Goal: Task Accomplishment & Management: Complete application form

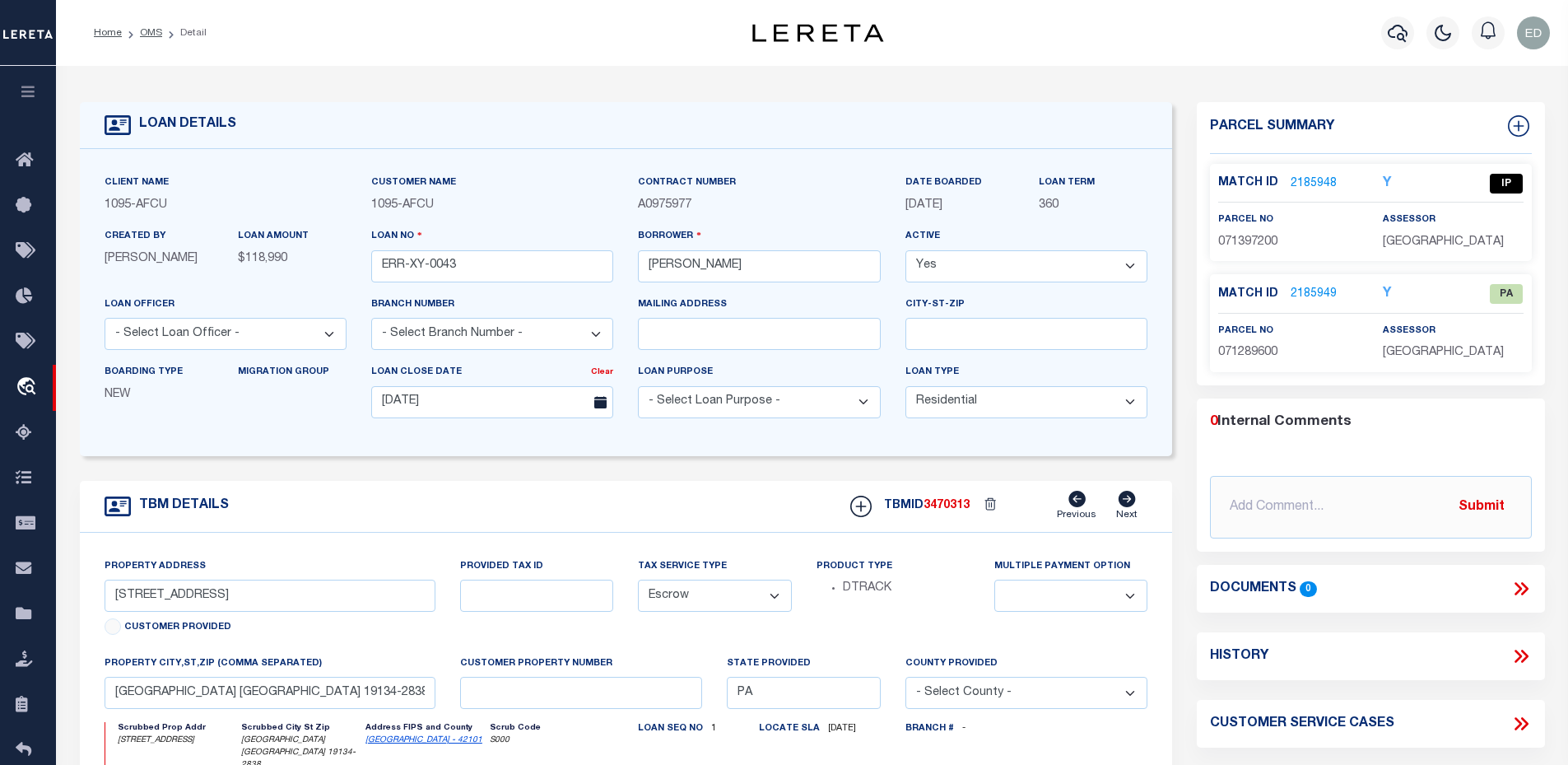
select select "10"
select select "Escrow"
click at [938, 504] on span "3470313" at bounding box center [946, 506] width 46 height 11
copy span "3470313"
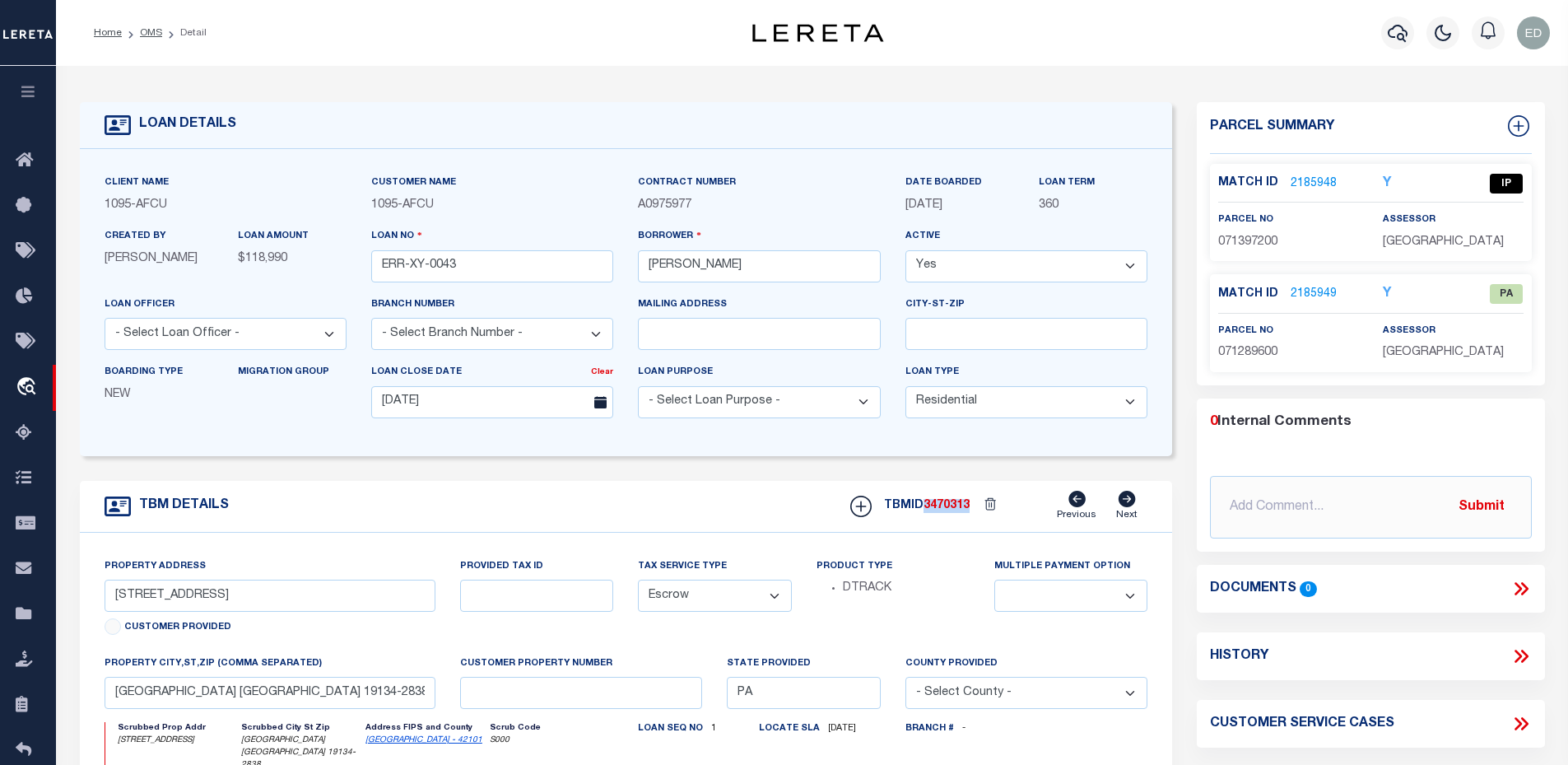
click at [1461, 436] on div "0 Internal Comments @[PERSON_NAME] @[PERSON_NAME] @[PERSON_NAME] @[PERSON_NAME]…" at bounding box center [1371, 476] width 348 height 128
click at [33, 99] on icon "button" at bounding box center [28, 92] width 19 height 15
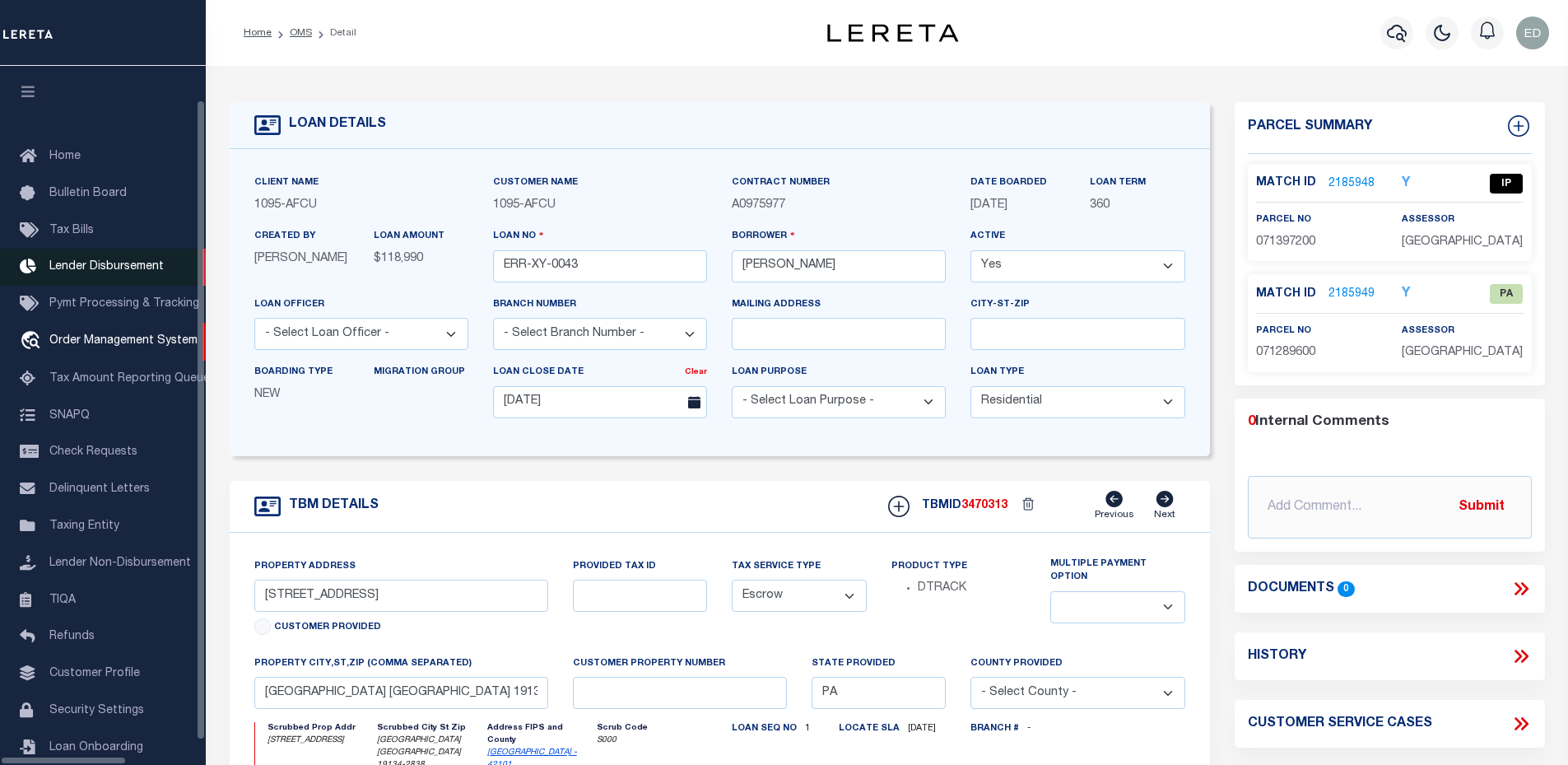
scroll to position [37, 0]
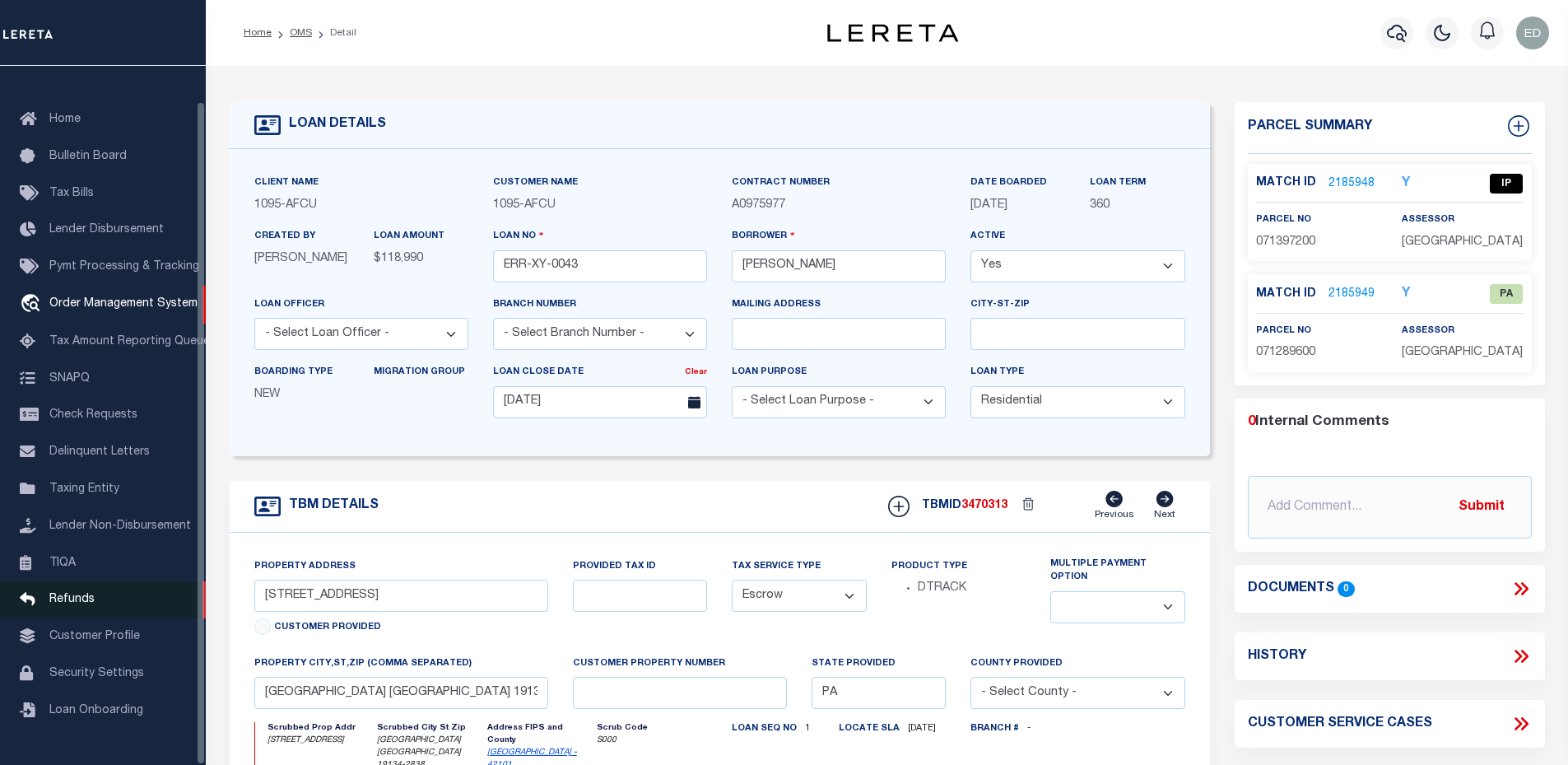
click at [74, 604] on span "Refunds" at bounding box center [71, 599] width 45 height 11
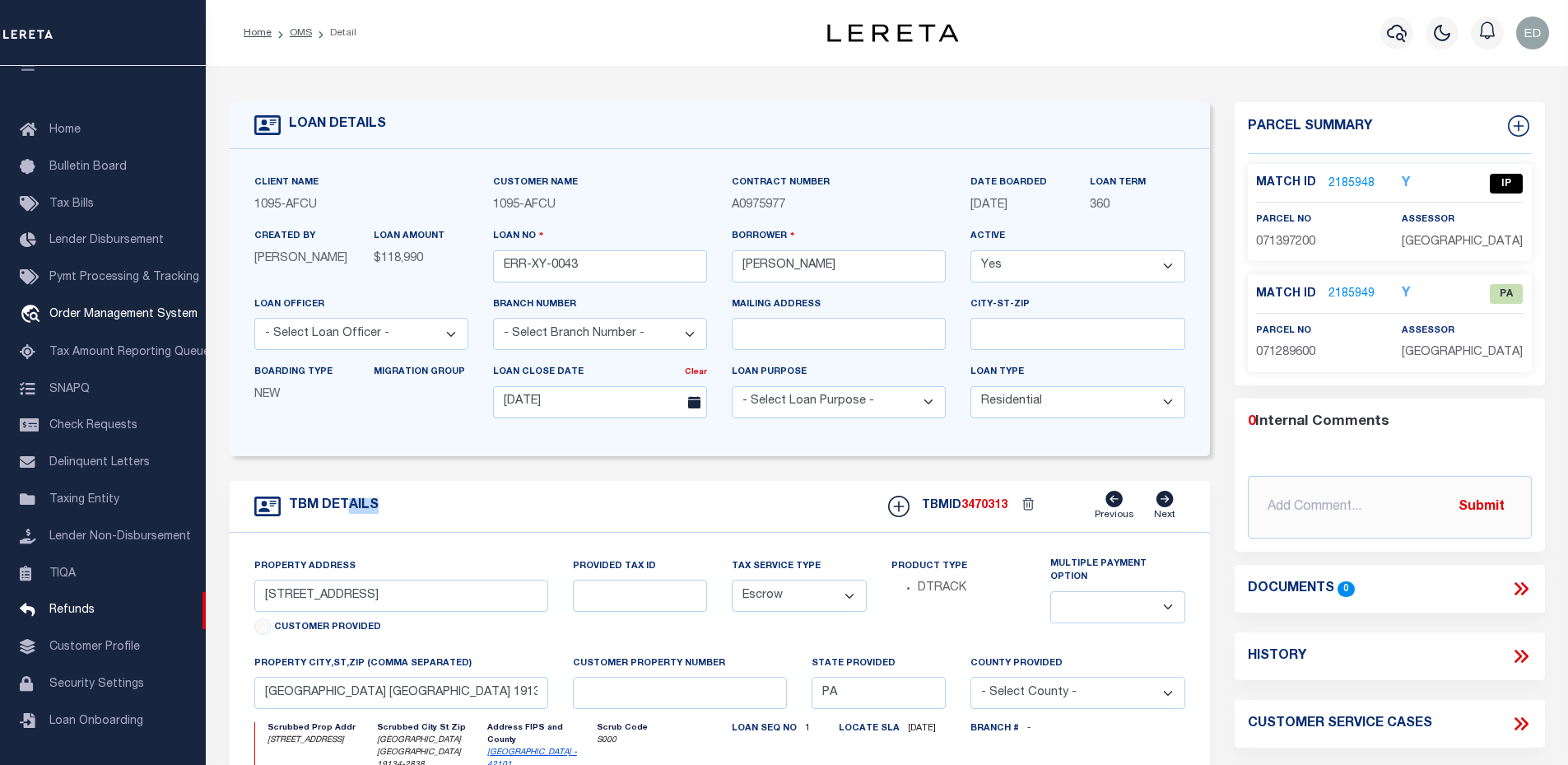
drag, startPoint x: 346, startPoint y: 511, endPoint x: 392, endPoint y: 509, distance: 46.0
click at [392, 509] on div "TBM DETAILS TBMID 3470313 Previous Next" at bounding box center [719, 507] width 980 height 52
drag, startPoint x: 392, startPoint y: 509, endPoint x: 275, endPoint y: 508, distance: 117.0
click at [275, 508] on div "TBM DETAILS TBMID 3470313 Previous Next" at bounding box center [719, 507] width 980 height 52
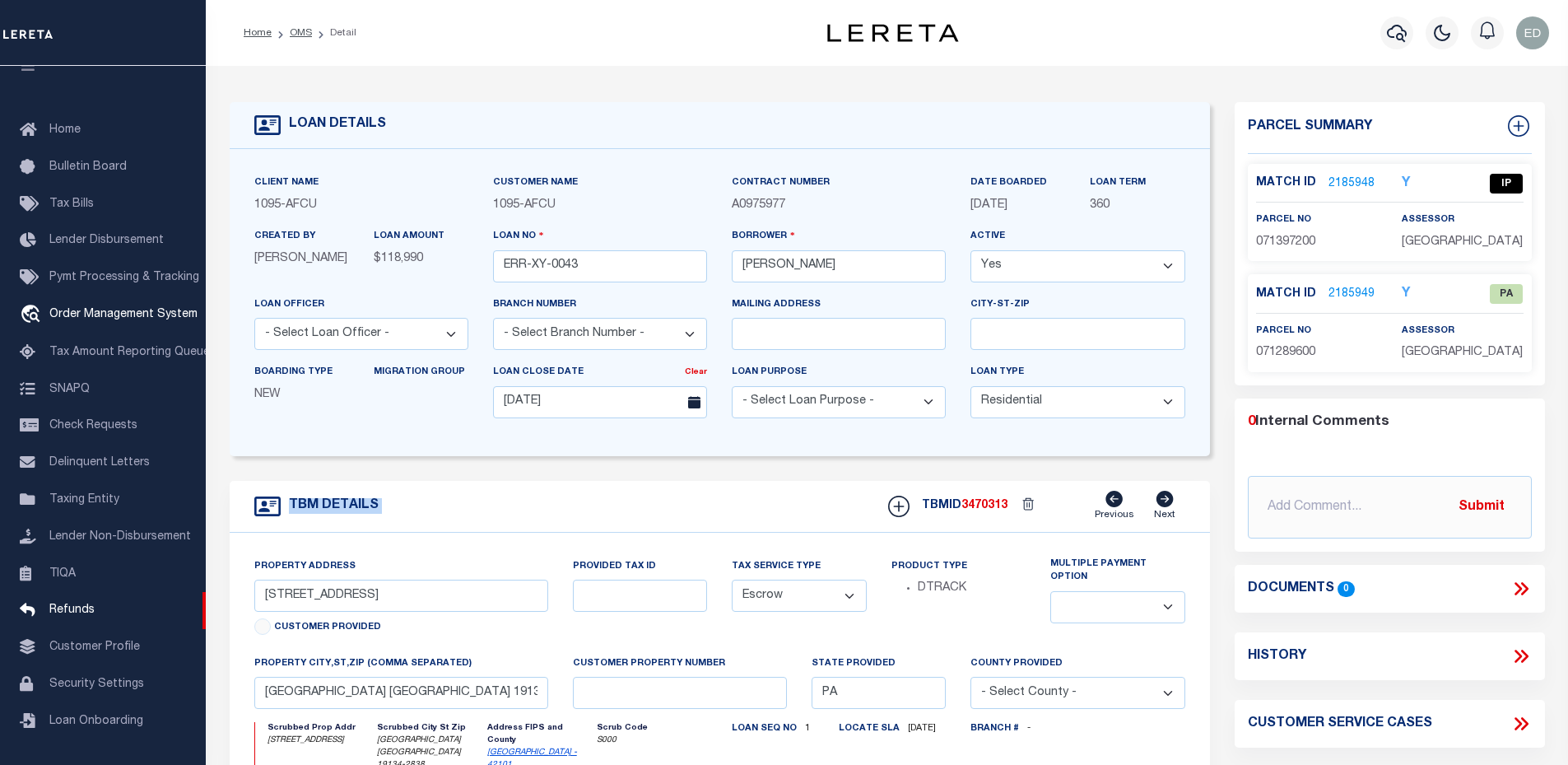
click at [332, 508] on h4 "TBM DETAILS" at bounding box center [330, 506] width 98 height 16
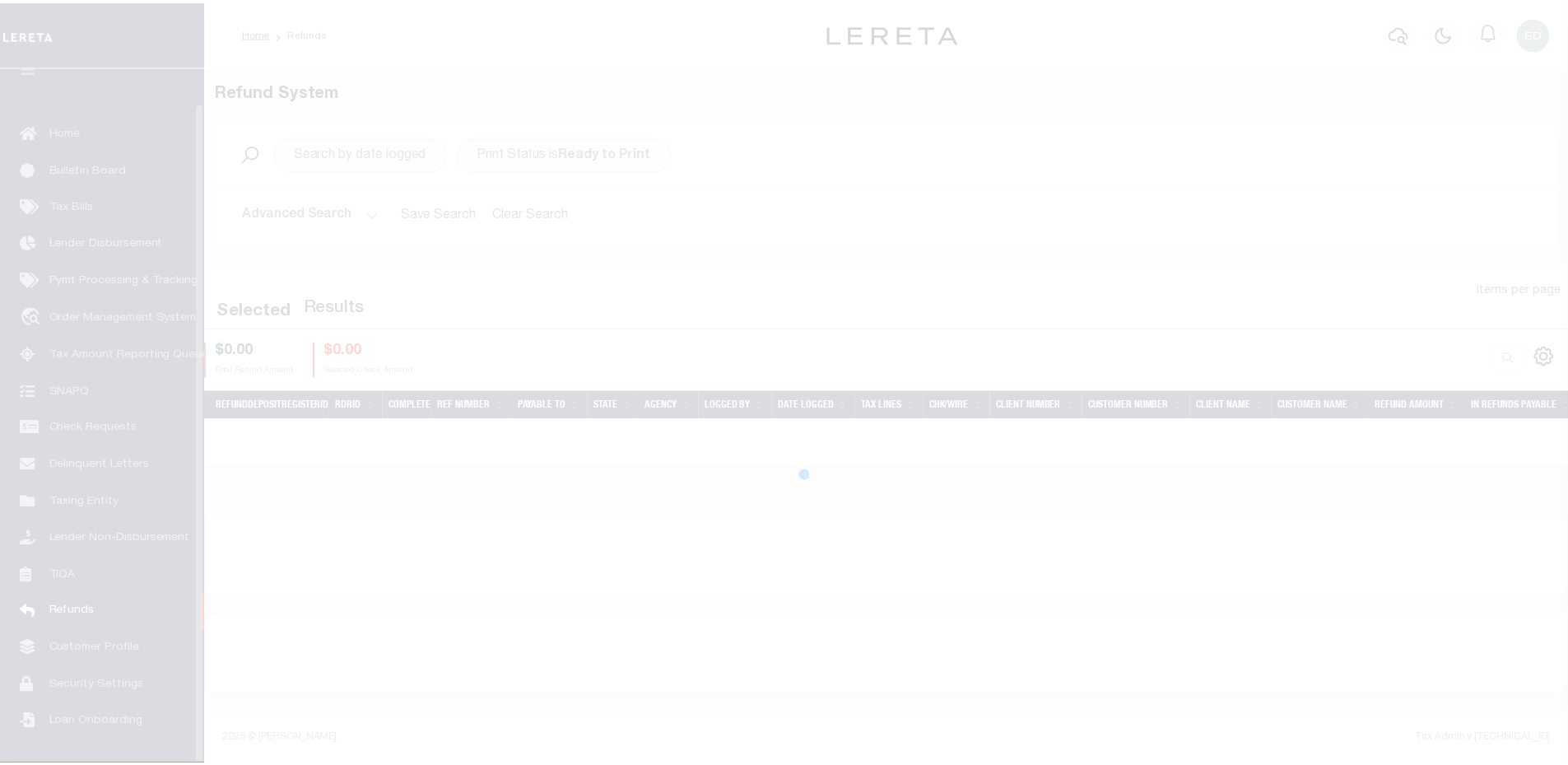
scroll to position [37, 0]
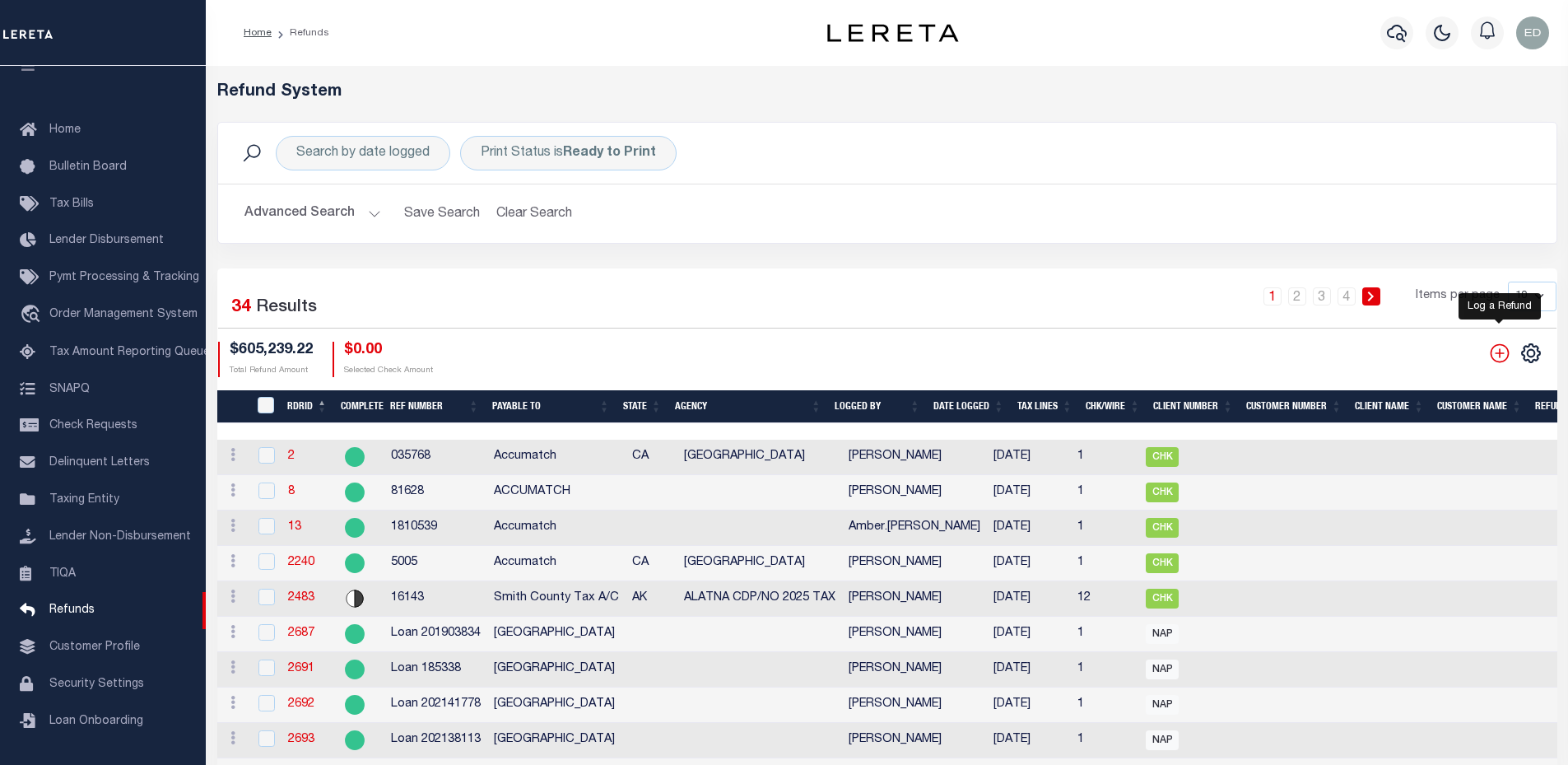
click at [1493, 353] on icon "" at bounding box center [1499, 353] width 21 height 21
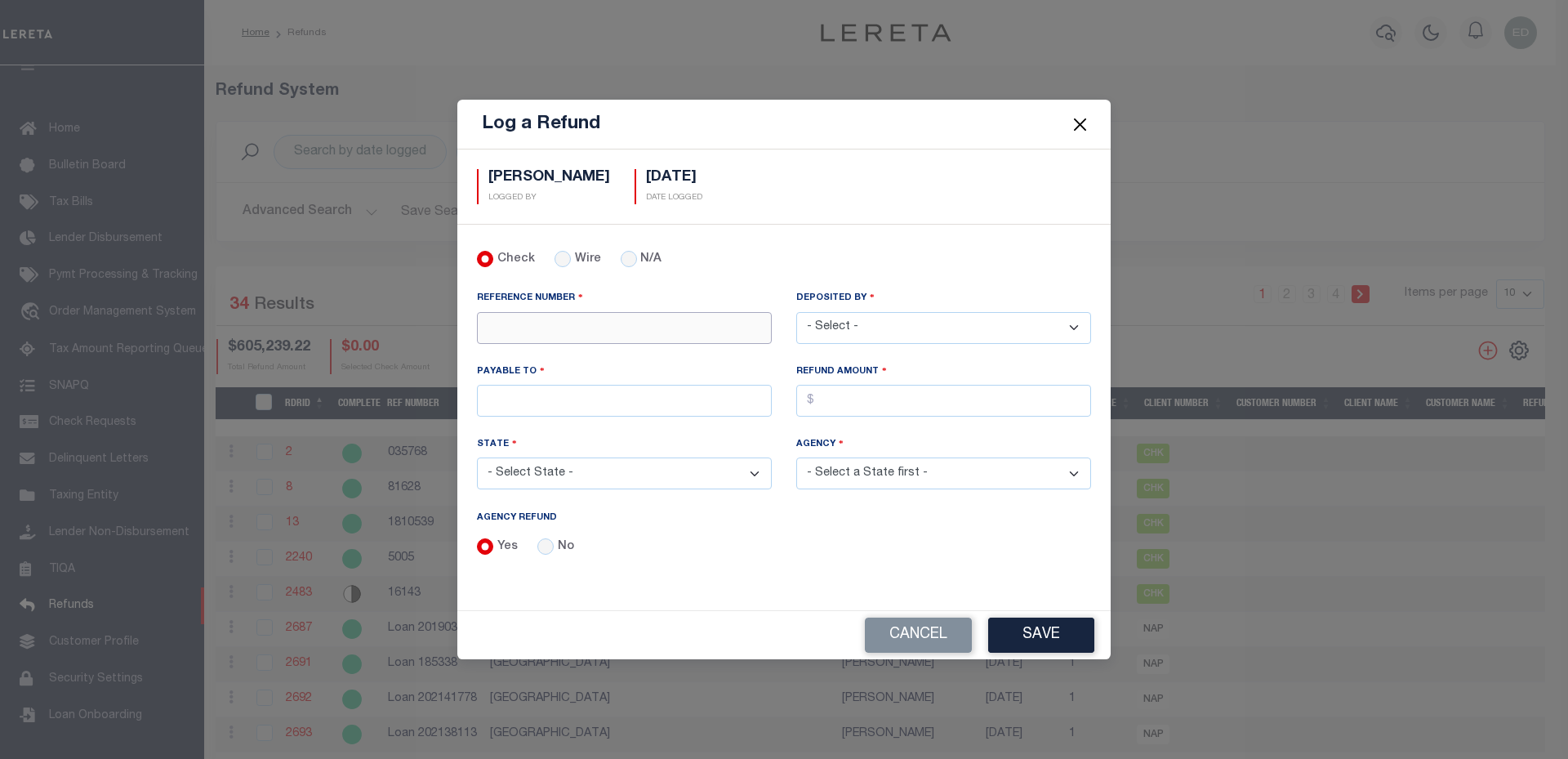
click at [551, 334] on input "REFERENCE NUMBER" at bounding box center [624, 328] width 295 height 32
type input "PP 7781"
click at [937, 334] on select "- Select - Aakash Patel Adrian Garin Agustin Fernandez Agustin Maturino Ahmad D…" at bounding box center [943, 328] width 295 height 32
select select "[PERSON_NAME]"
click at [796, 312] on select "- Select - Aakash Patel Adrian Garin Agustin Fernandez Agustin Maturino Ahmad D…" at bounding box center [943, 328] width 295 height 32
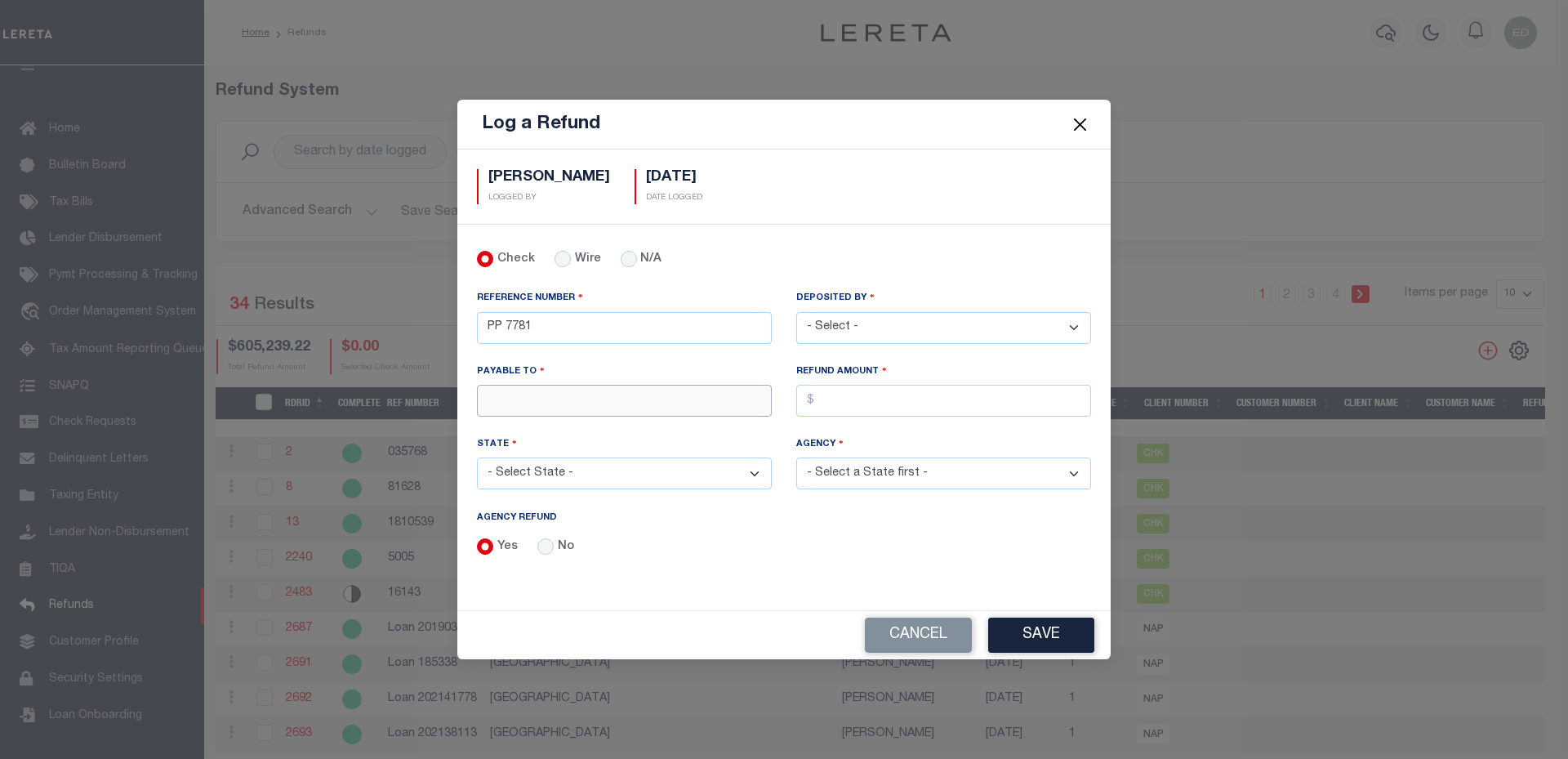
click at [548, 395] on input "PAYABLE TO" at bounding box center [624, 401] width 295 height 32
type input "T"
type input "AB"
click at [879, 393] on input "AGENCY REFUND" at bounding box center [943, 401] width 295 height 32
type input "$18.98"
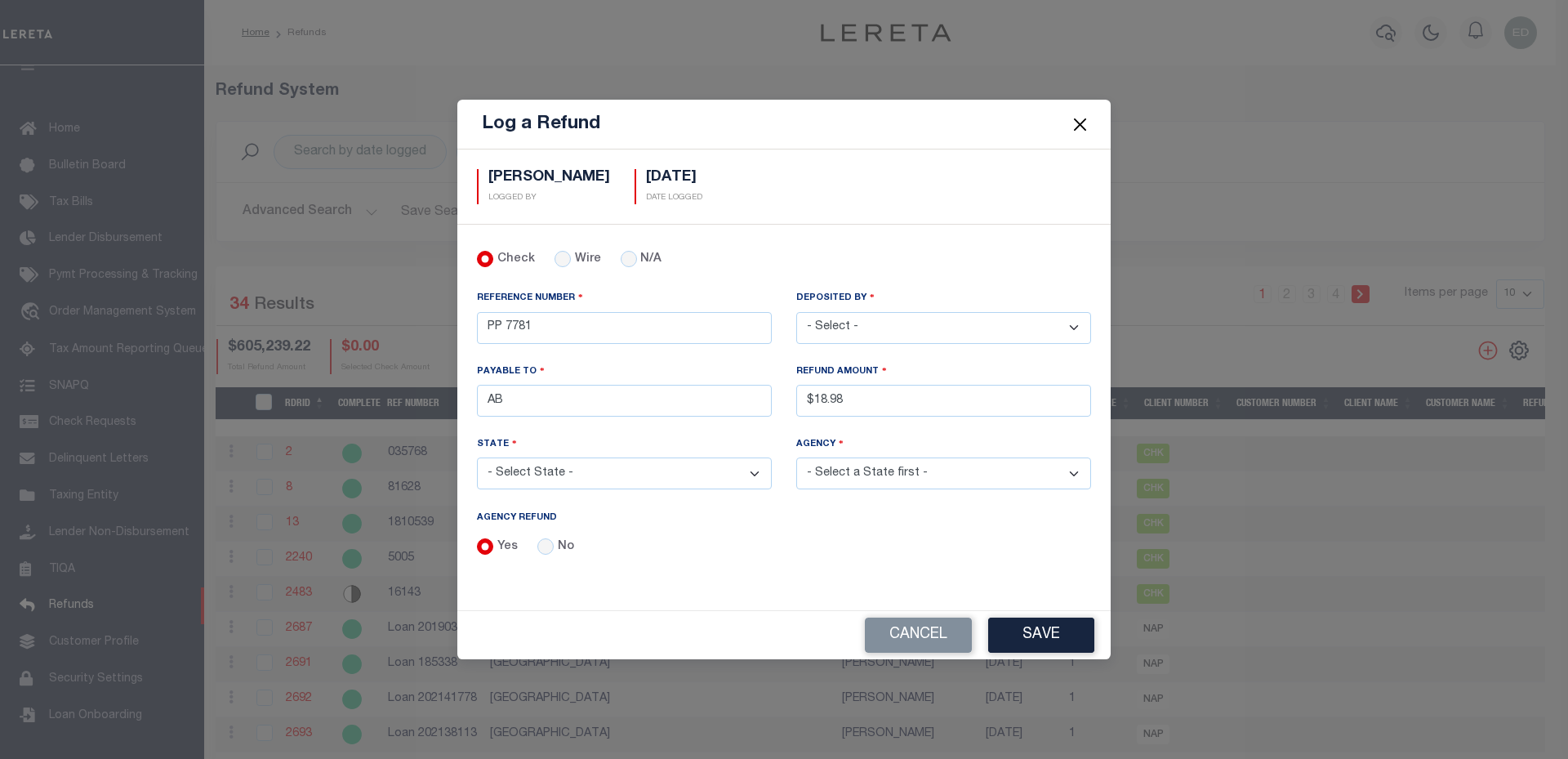
click at [572, 473] on select "- Select State - AK AL AR AZ CA CO CT DC DE FL GA GU HI IA ID IL IN KS KY LA MA…" at bounding box center [624, 473] width 295 height 32
select select "IL"
click at [477, 458] on select "- Select State - AK AL AR AZ CA CO CT DC DE FL GA GU HI IA ID IL IN KS KY LA MA…" at bounding box center [624, 473] width 295 height 32
click at [897, 470] on select "- Select Agency - ADAMS COUNTY ADAMS COUNTY MOBILE HOMES ALEXANDER CO MOBILE HO…" at bounding box center [943, 473] width 295 height 32
select select "1701700000"
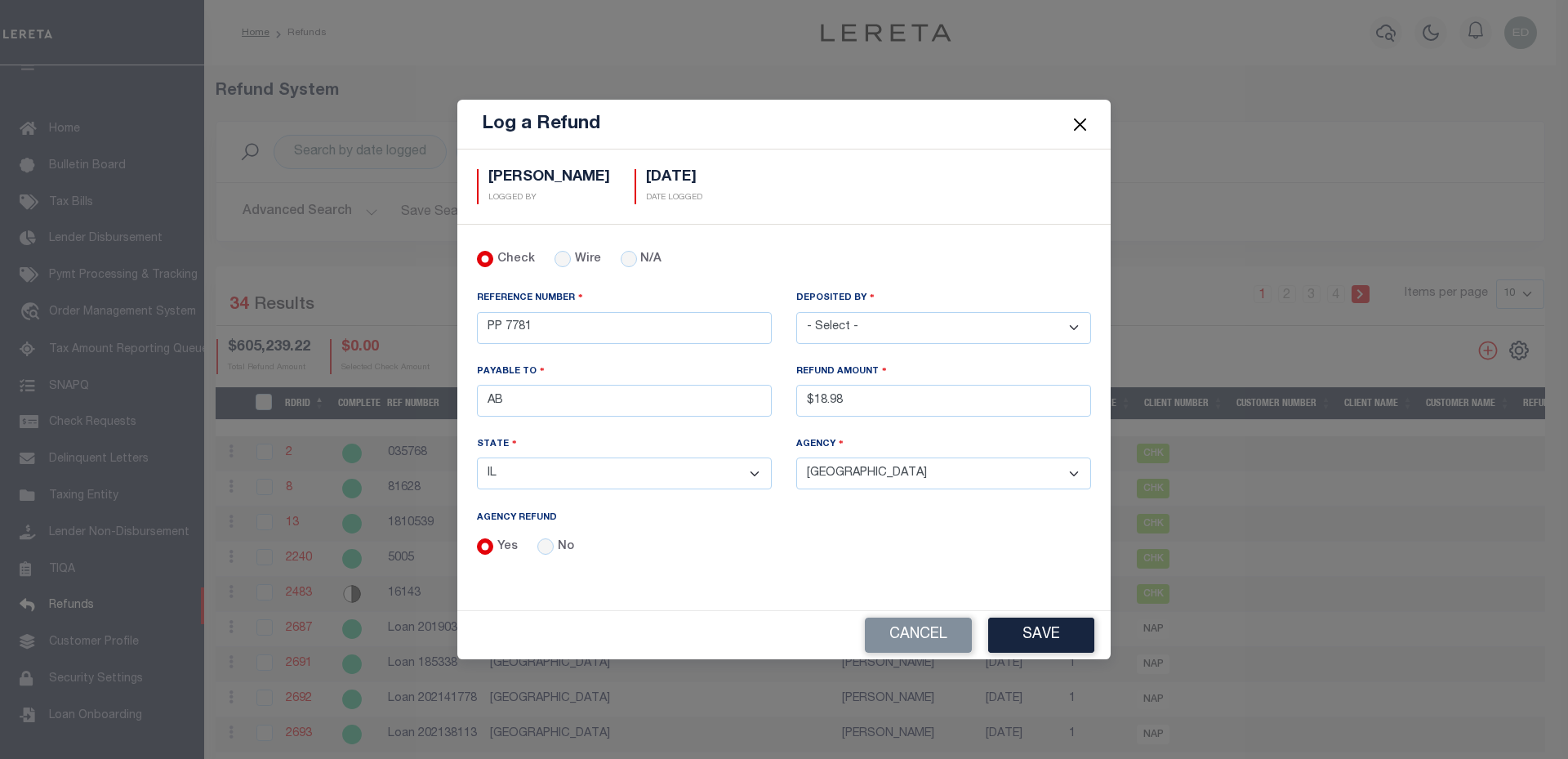
click at [796, 458] on select "- Select Agency - ADAMS COUNTY ADAMS COUNTY MOBILE HOMES ALEXANDER CO MOBILE HO…" at bounding box center [943, 473] width 295 height 32
click at [692, 549] on div "Yes No" at bounding box center [784, 548] width 615 height 19
click at [1043, 642] on button "Save" at bounding box center [1042, 635] width 107 height 35
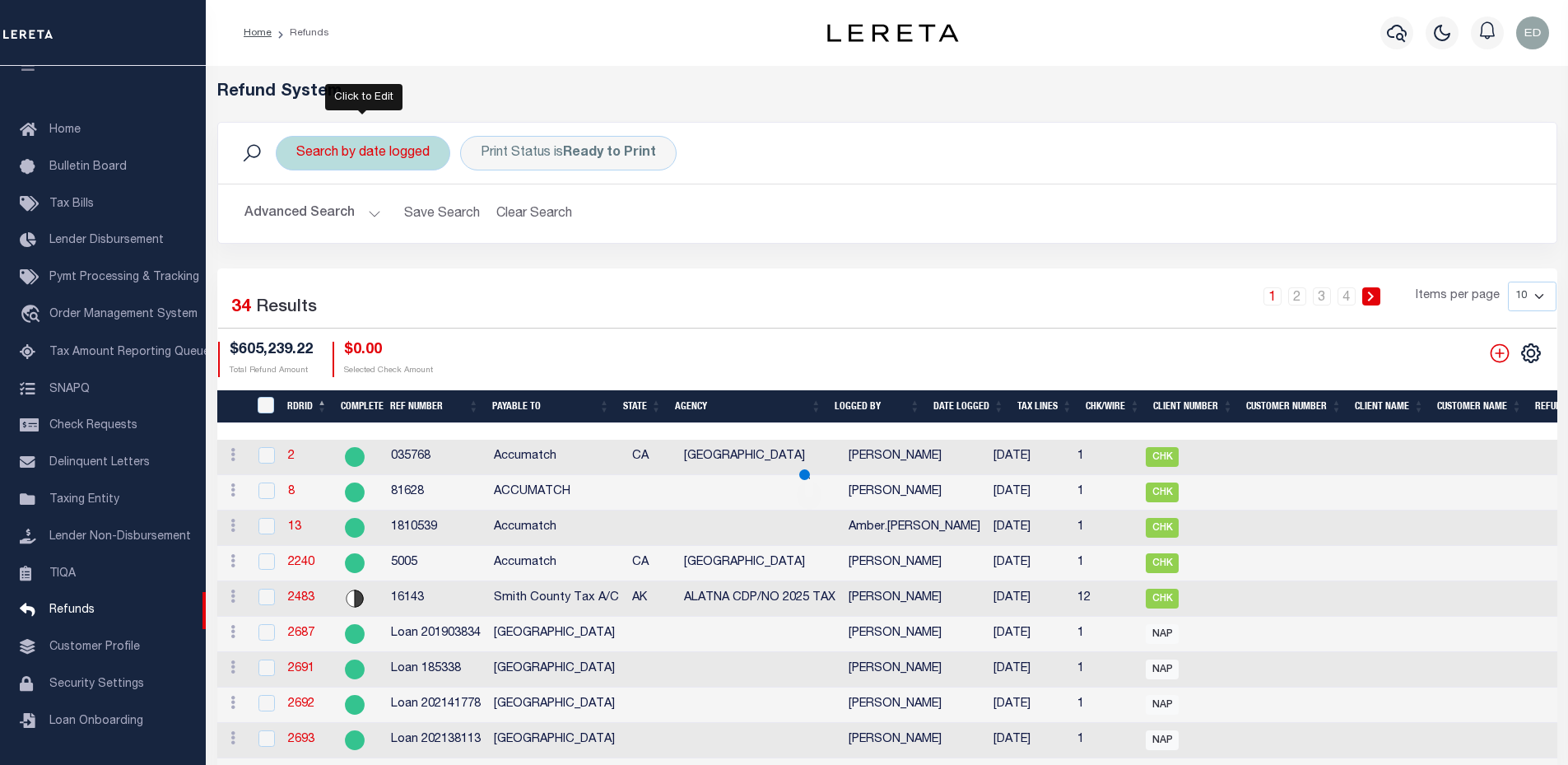
click at [394, 146] on div "Search by date logged" at bounding box center [363, 153] width 174 height 34
click at [369, 232] on select "This Month Last Month Last Three Months This Year Last Year" at bounding box center [417, 234] width 242 height 31
click at [297, 219] on select "This Month Last Month Last Three Months This Year Last Year" at bounding box center [417, 234] width 242 height 31
click at [505, 270] on input "Apply" at bounding box center [515, 269] width 48 height 27
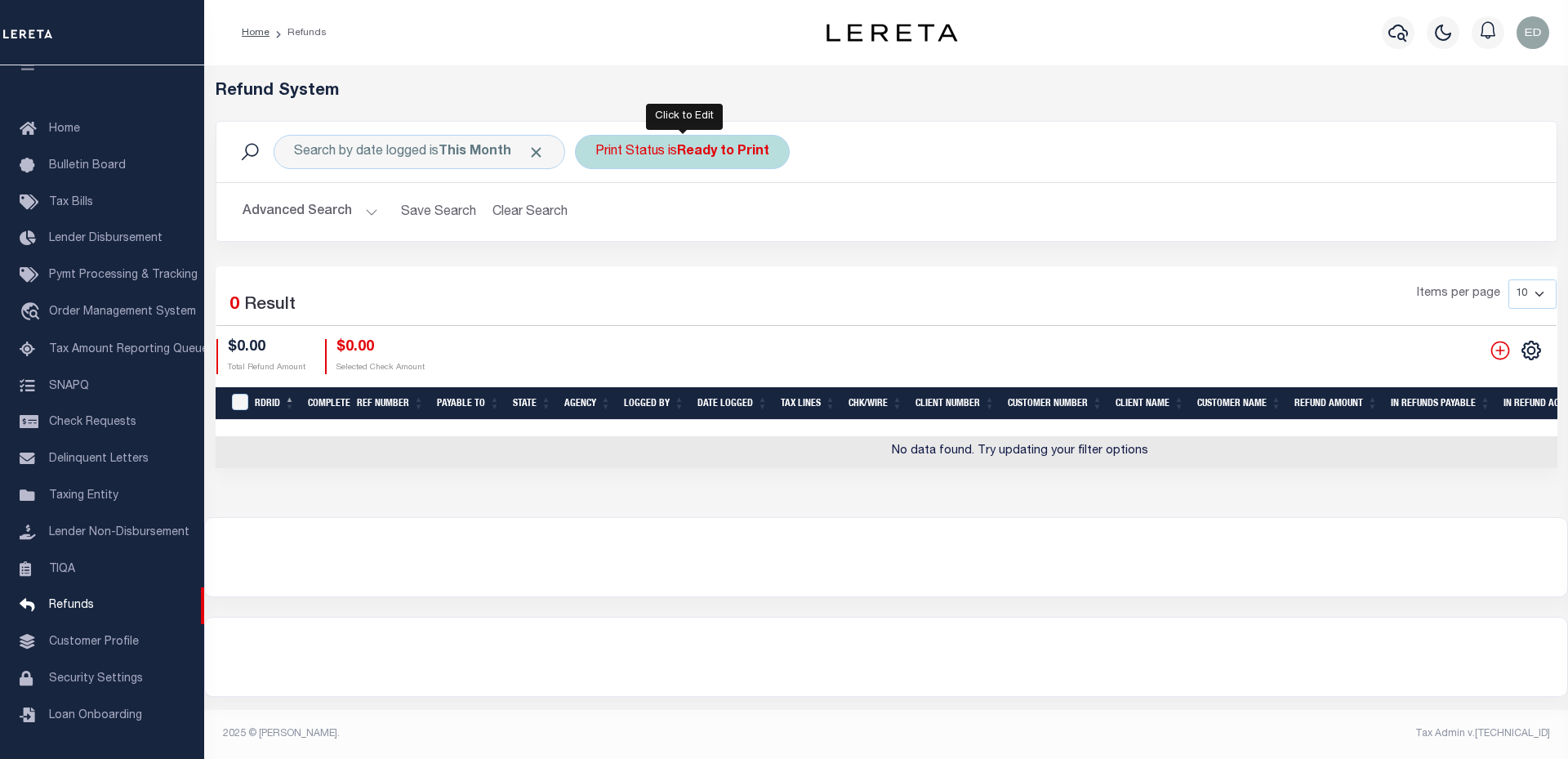
click at [734, 151] on b "Ready to Print" at bounding box center [723, 152] width 92 height 13
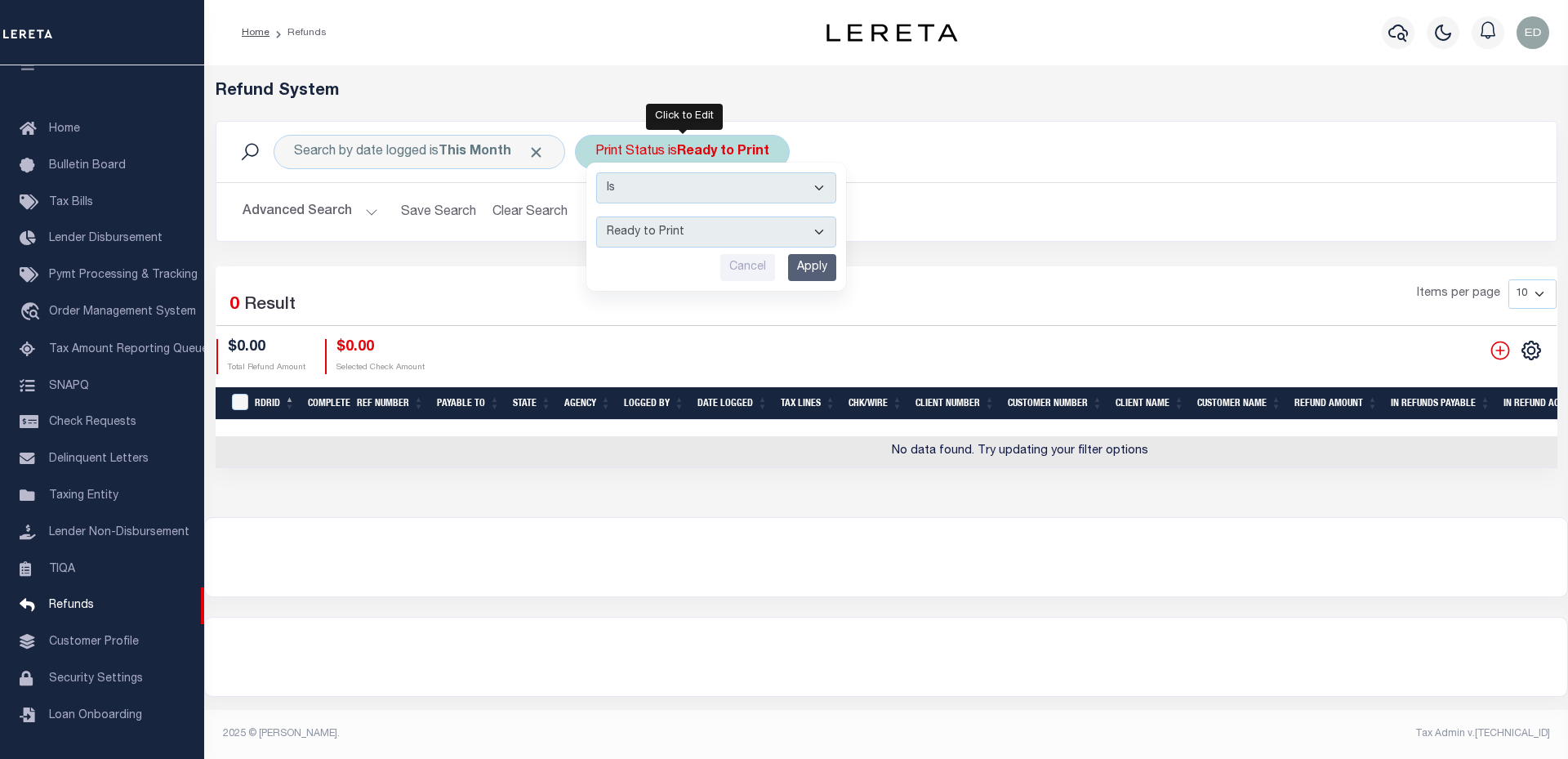
click at [663, 239] on select "--ALL-- Ready to Write Ready to Print Printed" at bounding box center [716, 232] width 240 height 31
select select "All"
click at [597, 217] on select "--ALL-- Ready to Write Ready to Print Printed" at bounding box center [716, 232] width 240 height 31
click at [801, 268] on input "Apply" at bounding box center [812, 266] width 48 height 27
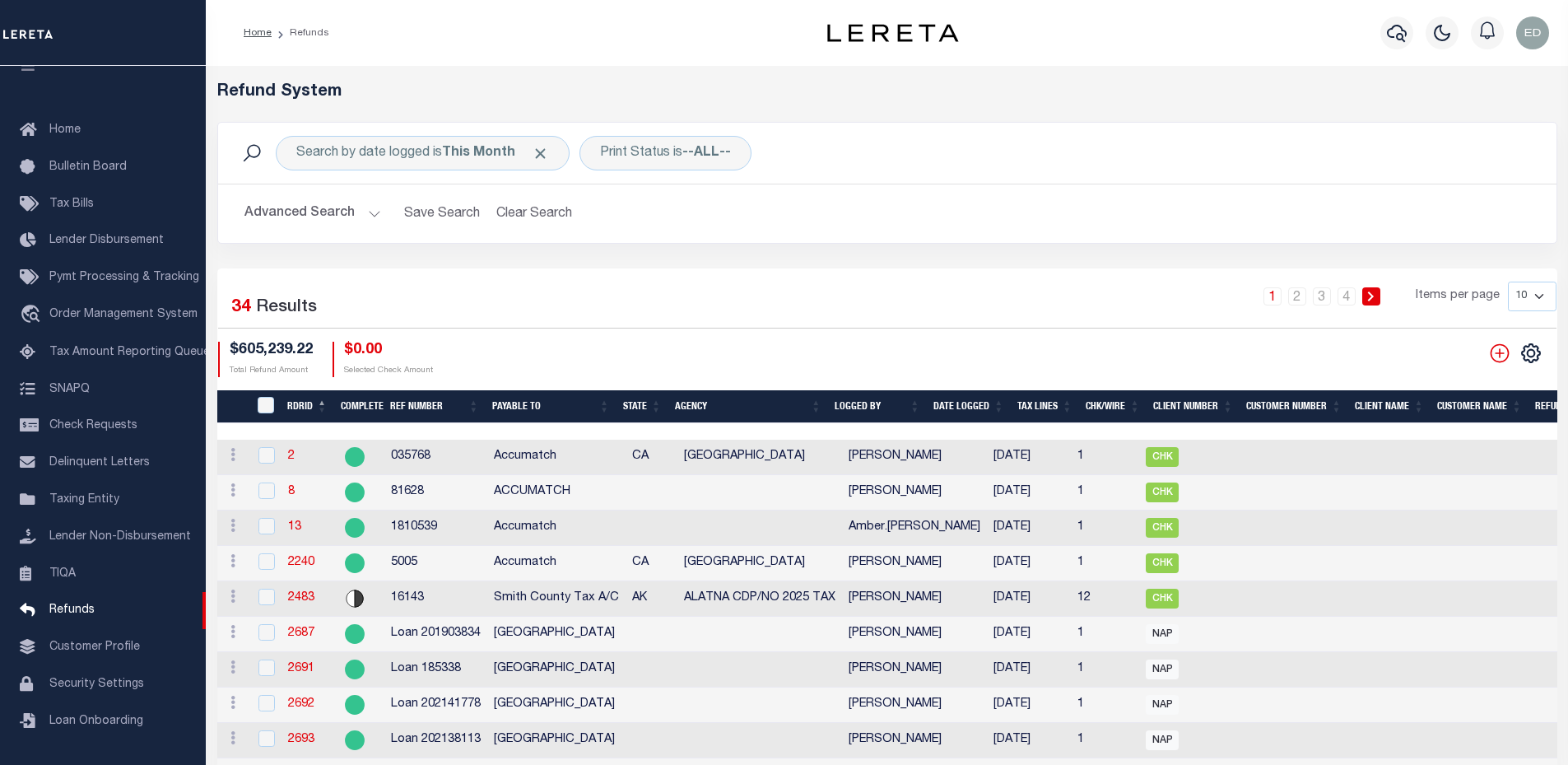
click at [295, 406] on th "RDRID" at bounding box center [307, 407] width 54 height 33
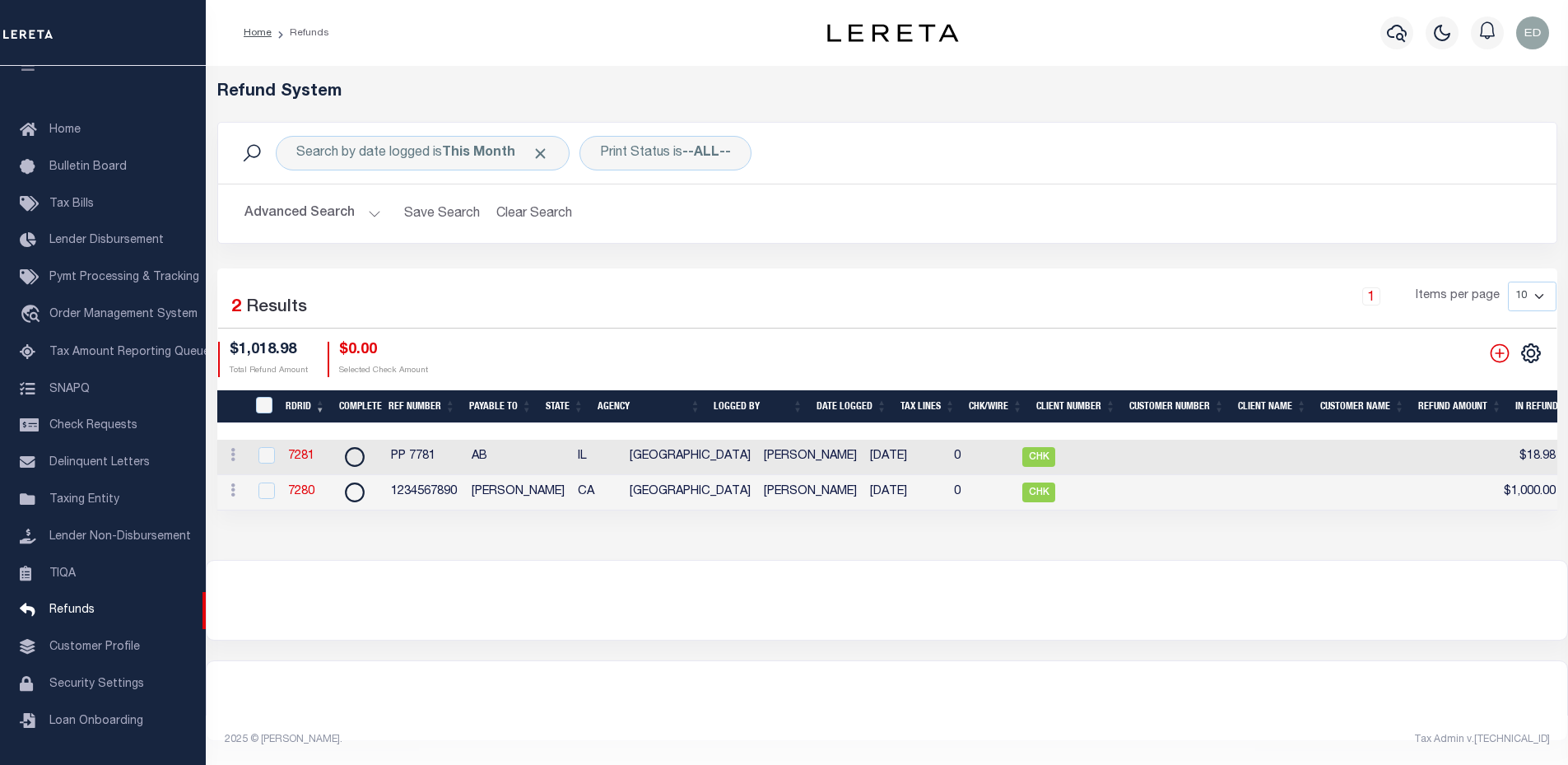
click at [285, 464] on td "7281" at bounding box center [308, 458] width 54 height 35
checkbox input "true"
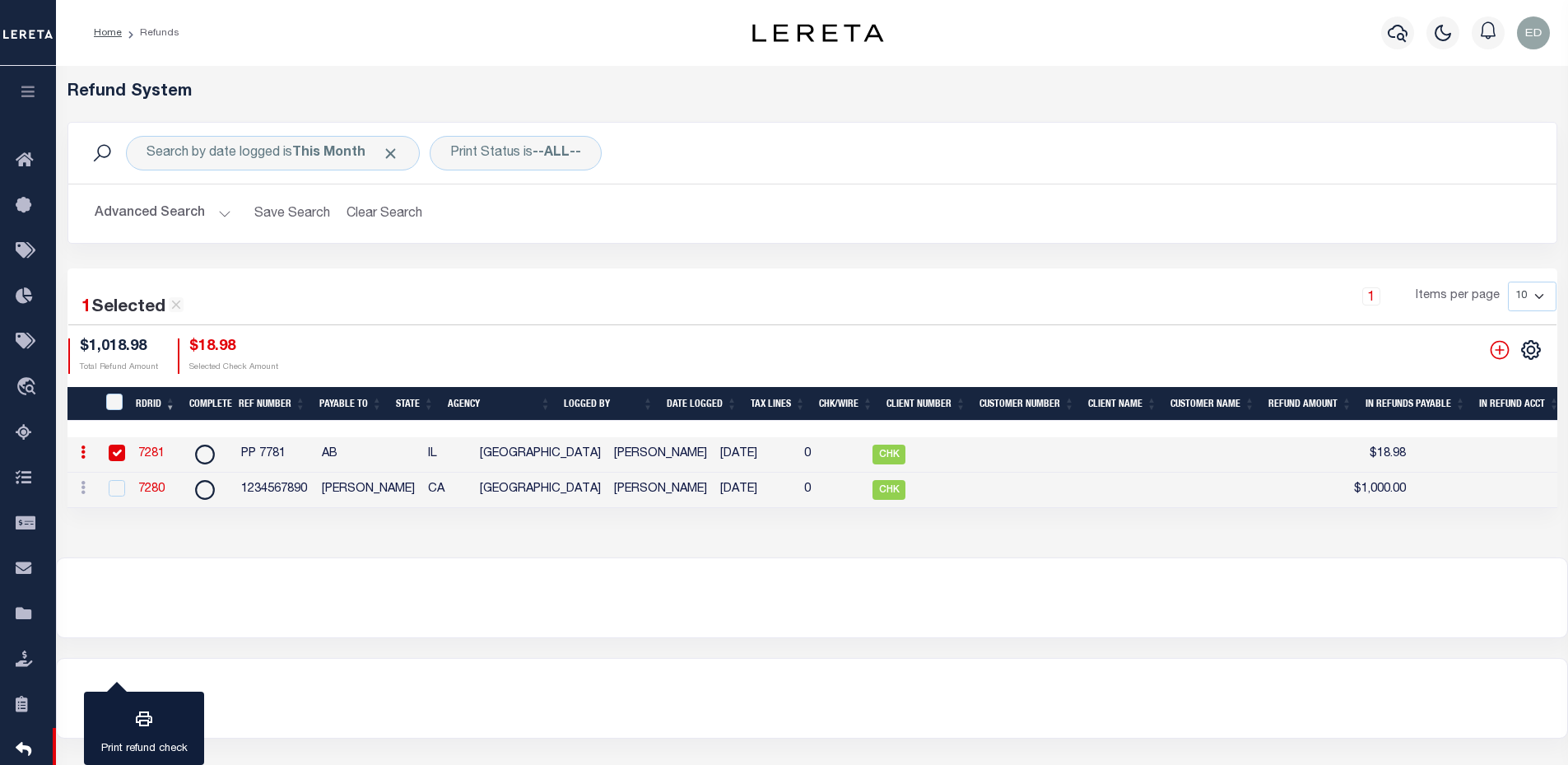
click at [152, 456] on link "7281" at bounding box center [151, 454] width 26 height 11
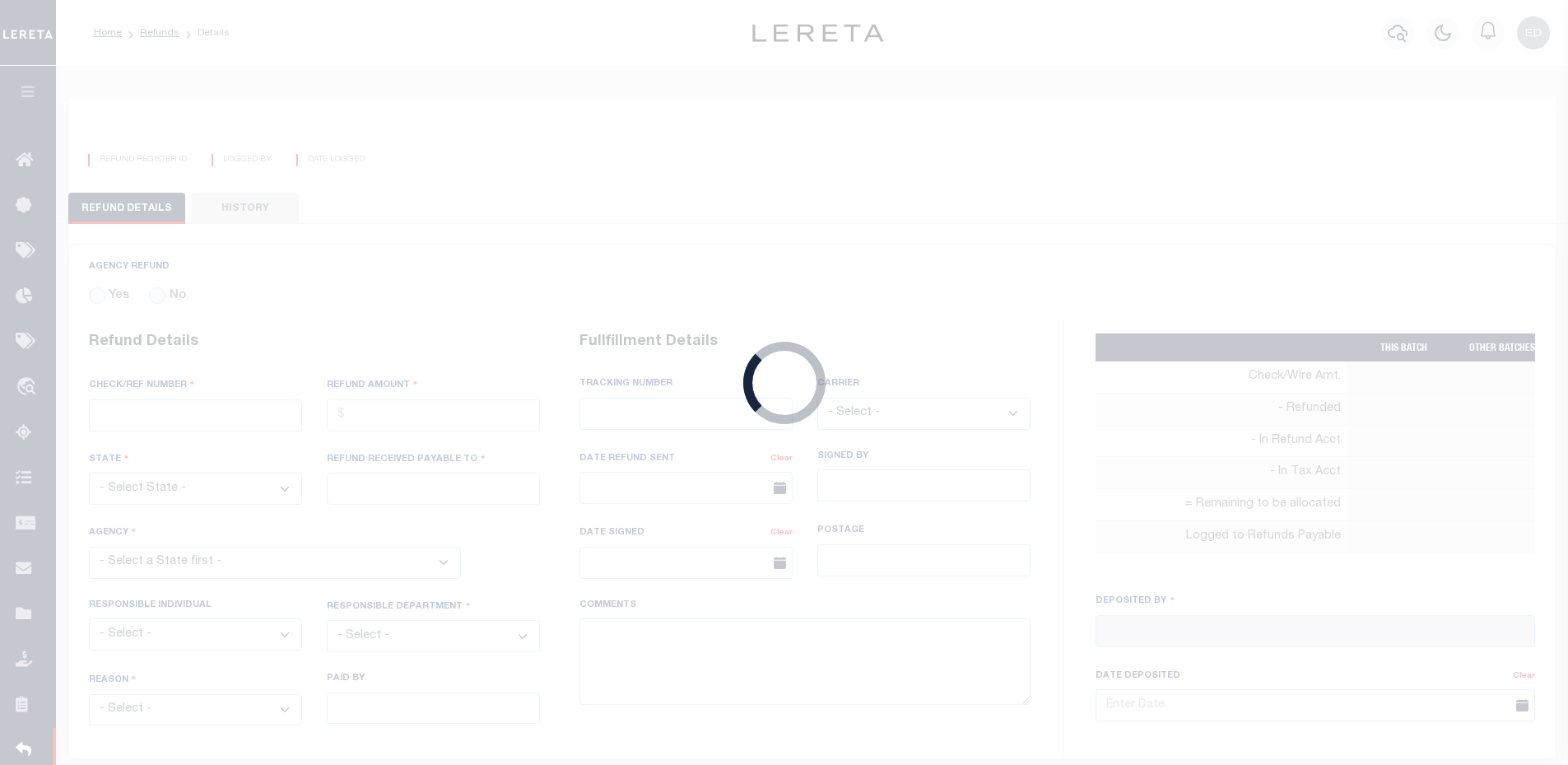
radio input "true"
type input "PP 7781"
type input "$18.98"
select select "IL"
type input "AB"
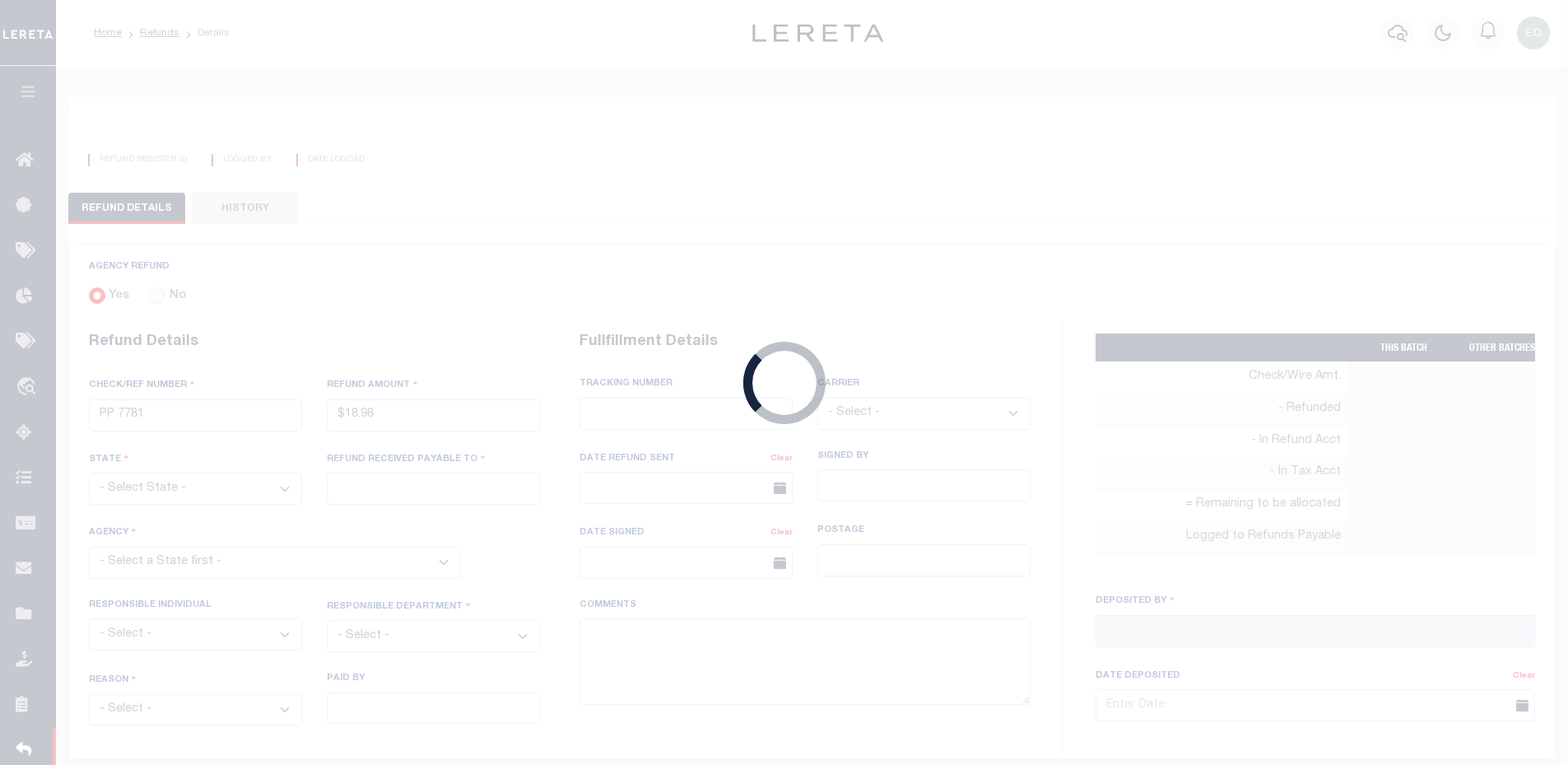
select select
type input "[PERSON_NAME]"
type input "[DATE]"
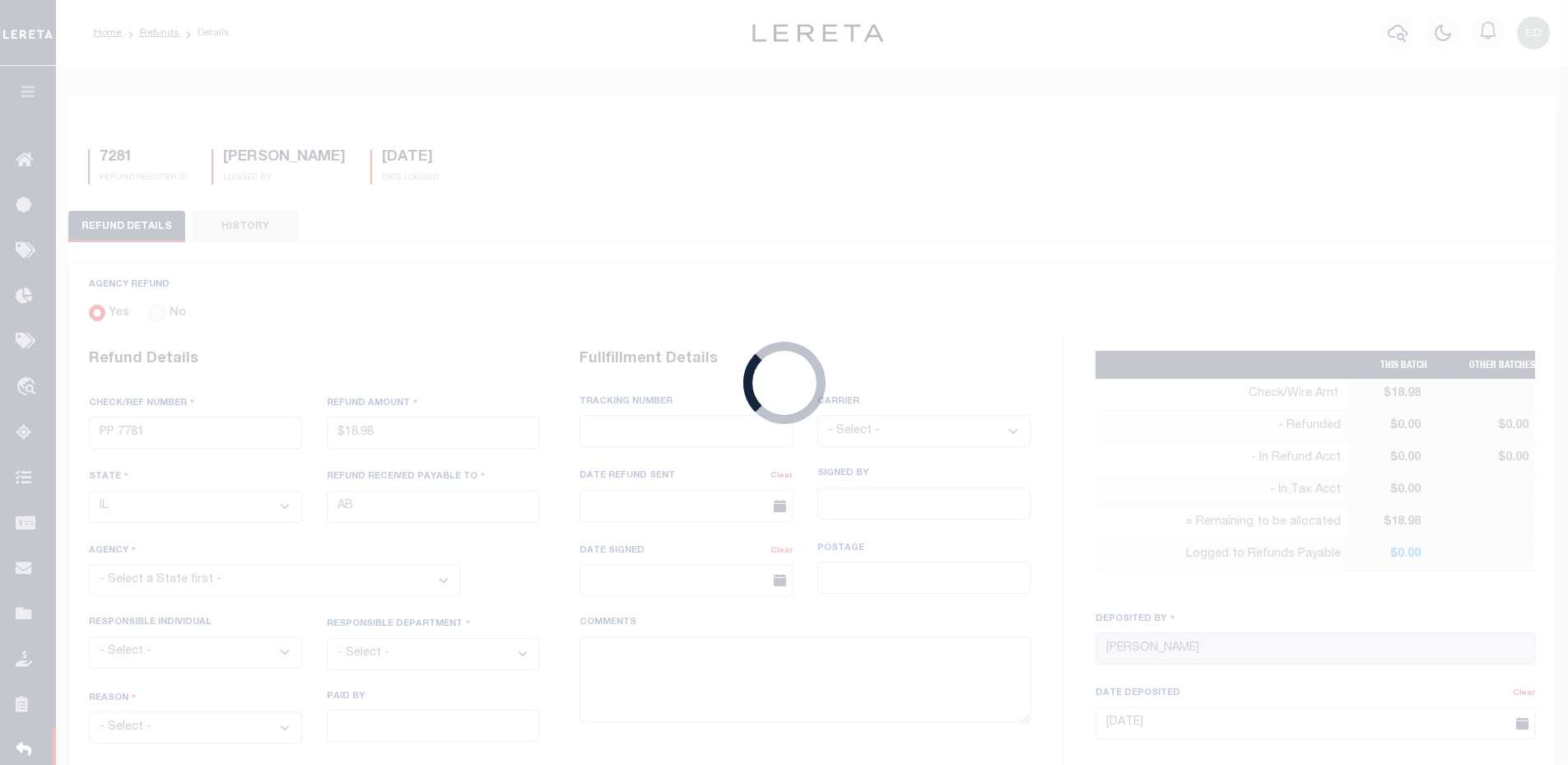
select select "1701700000"
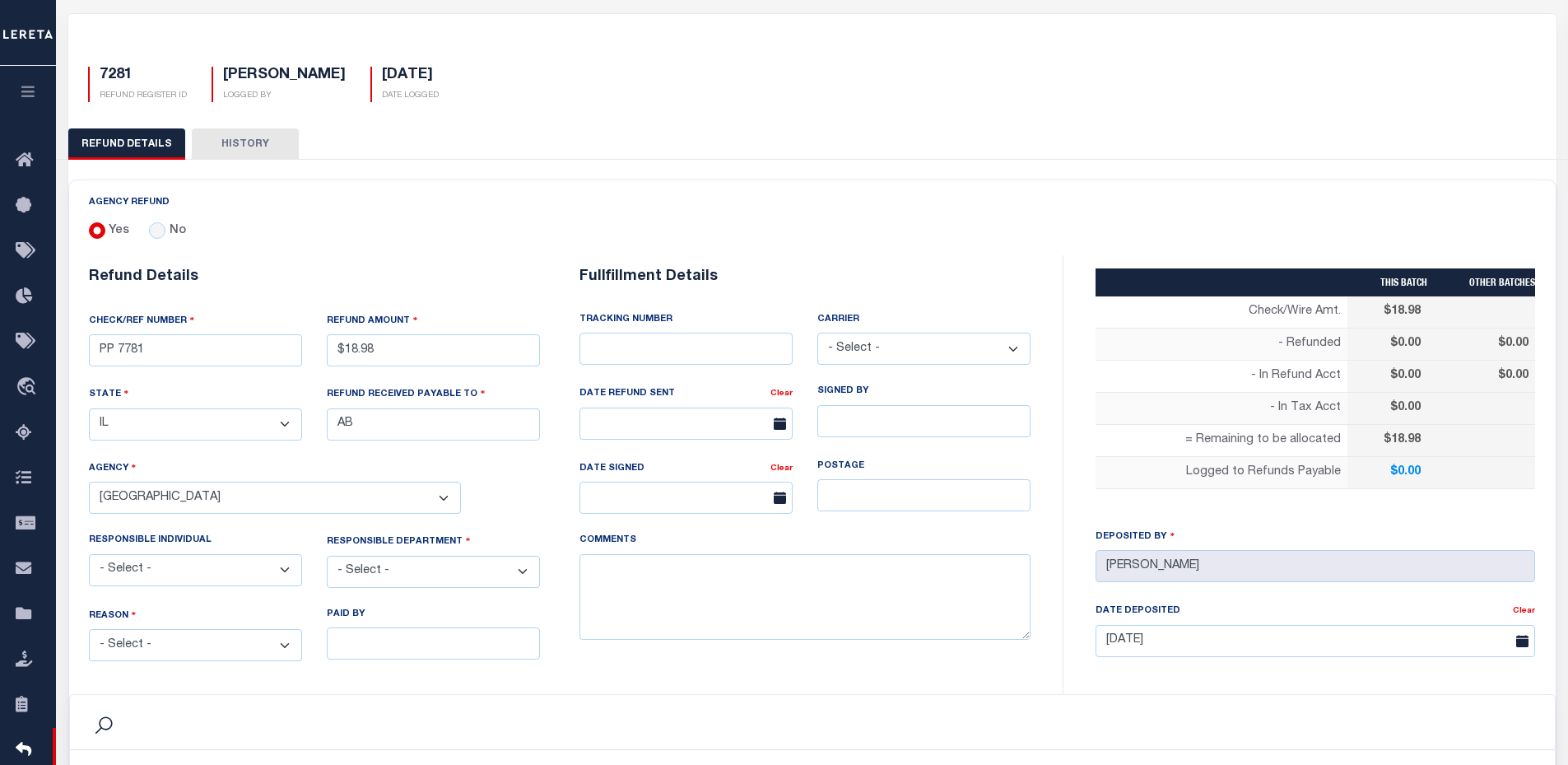
scroll to position [247, 0]
